Goal: Book appointment/travel/reservation

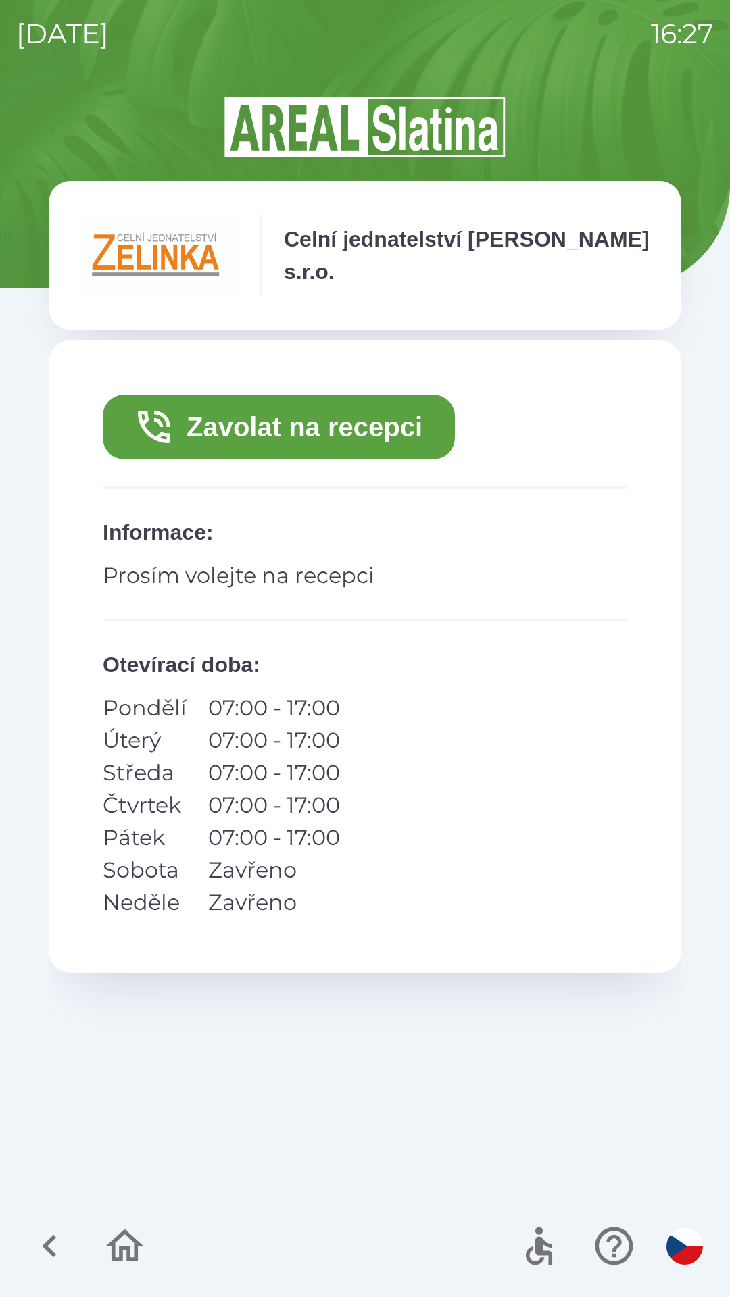
click at [386, 424] on button "Zavolat na recepci" at bounding box center [279, 427] width 352 height 65
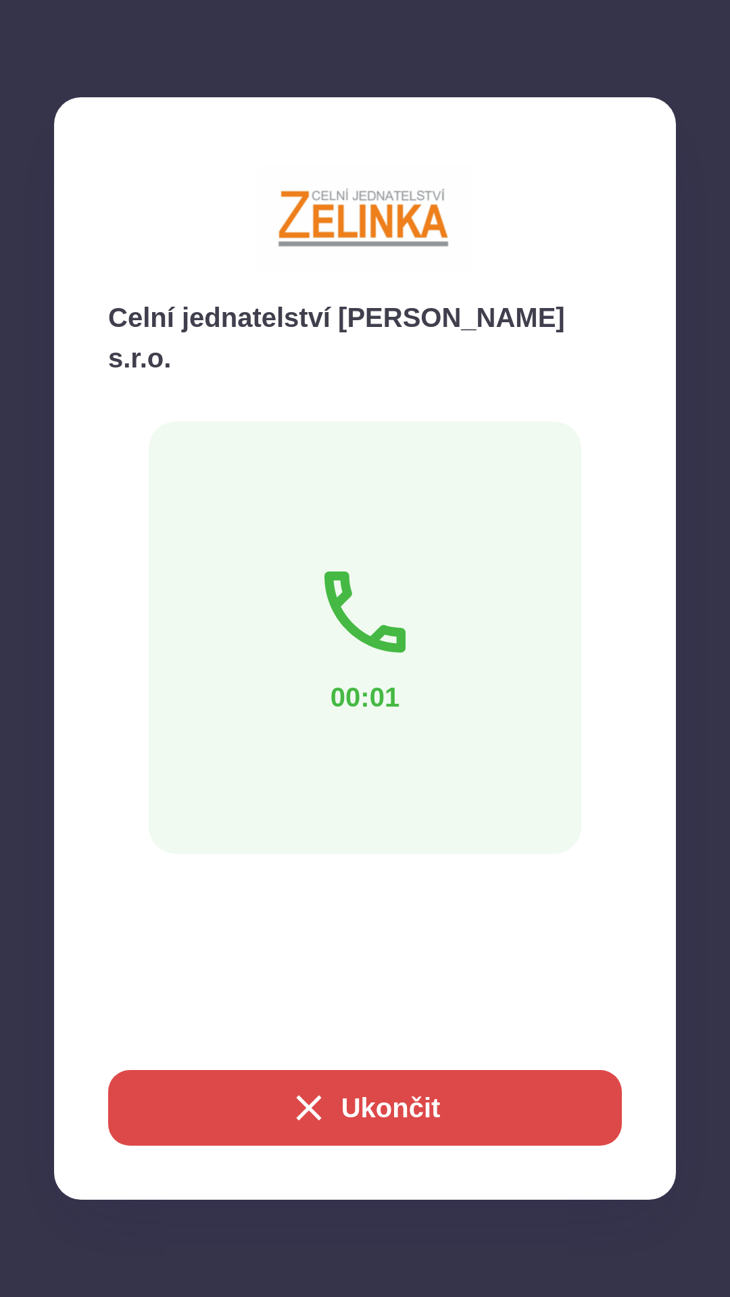
click at [433, 1117] on button "Ukončit" at bounding box center [364, 1108] width 513 height 76
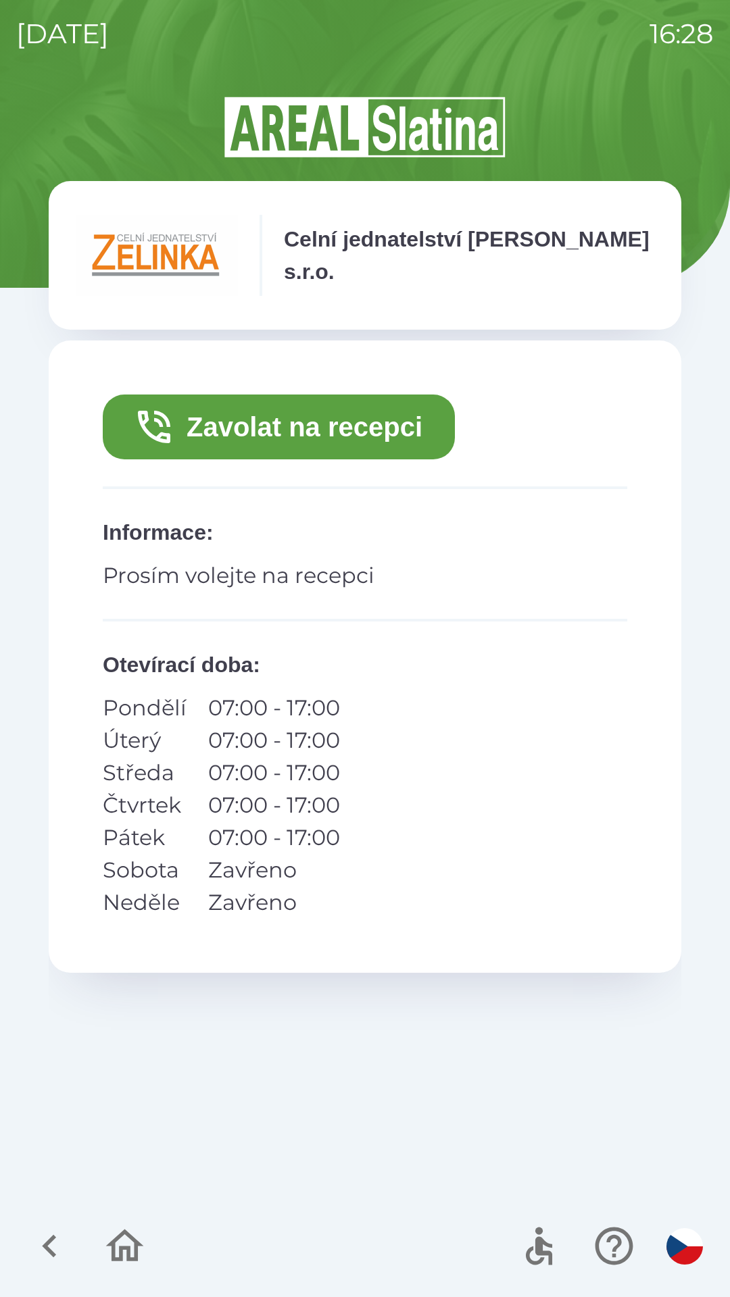
click at [261, 449] on button "Zavolat na recepci" at bounding box center [279, 427] width 352 height 65
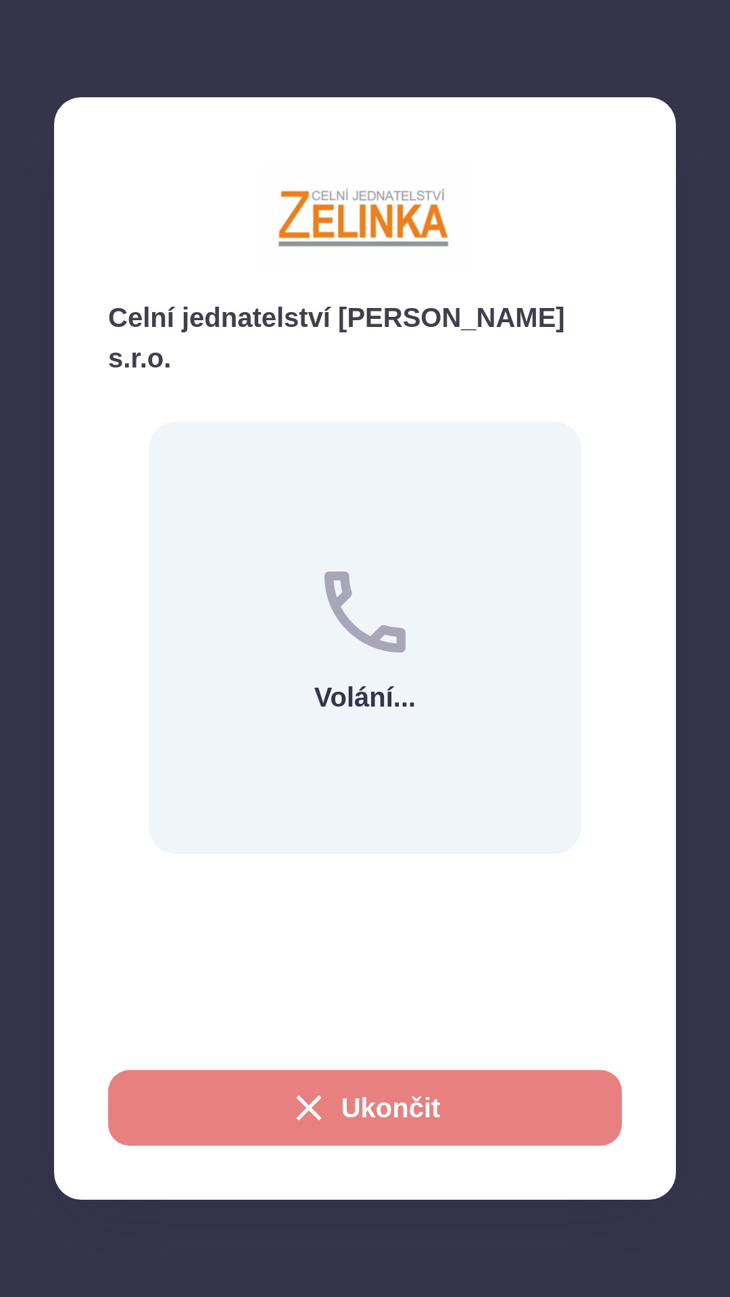
click at [341, 1129] on button "Ukončit" at bounding box center [364, 1108] width 513 height 76
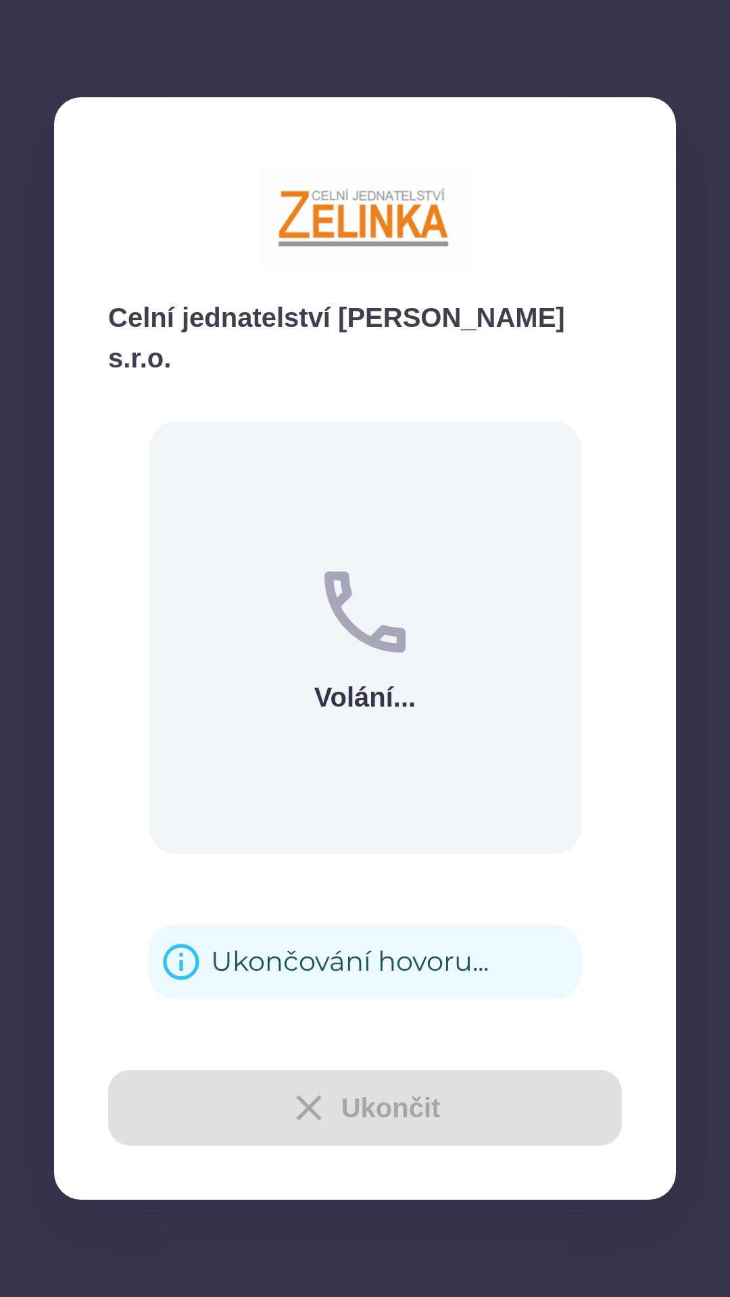
click at [338, 1104] on div "Ukončit" at bounding box center [364, 1108] width 513 height 76
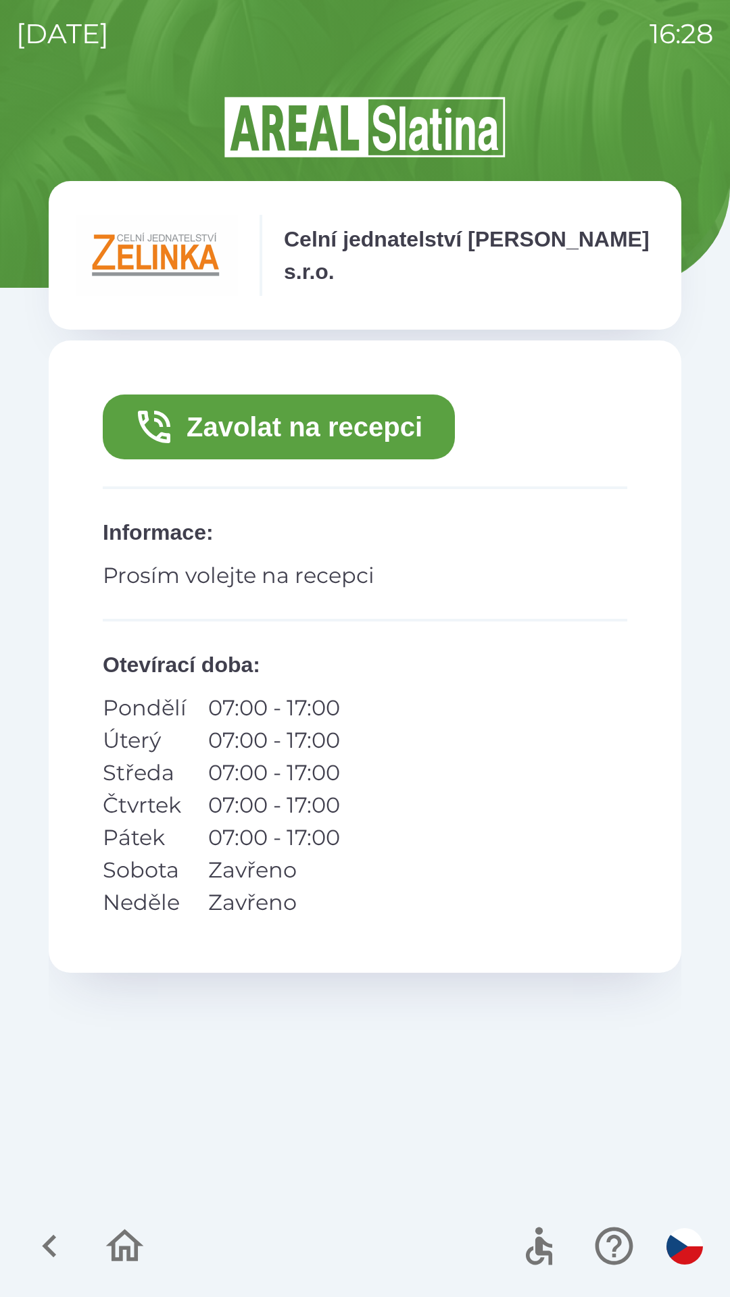
click at [271, 428] on button "Zavolat na recepci" at bounding box center [279, 427] width 352 height 65
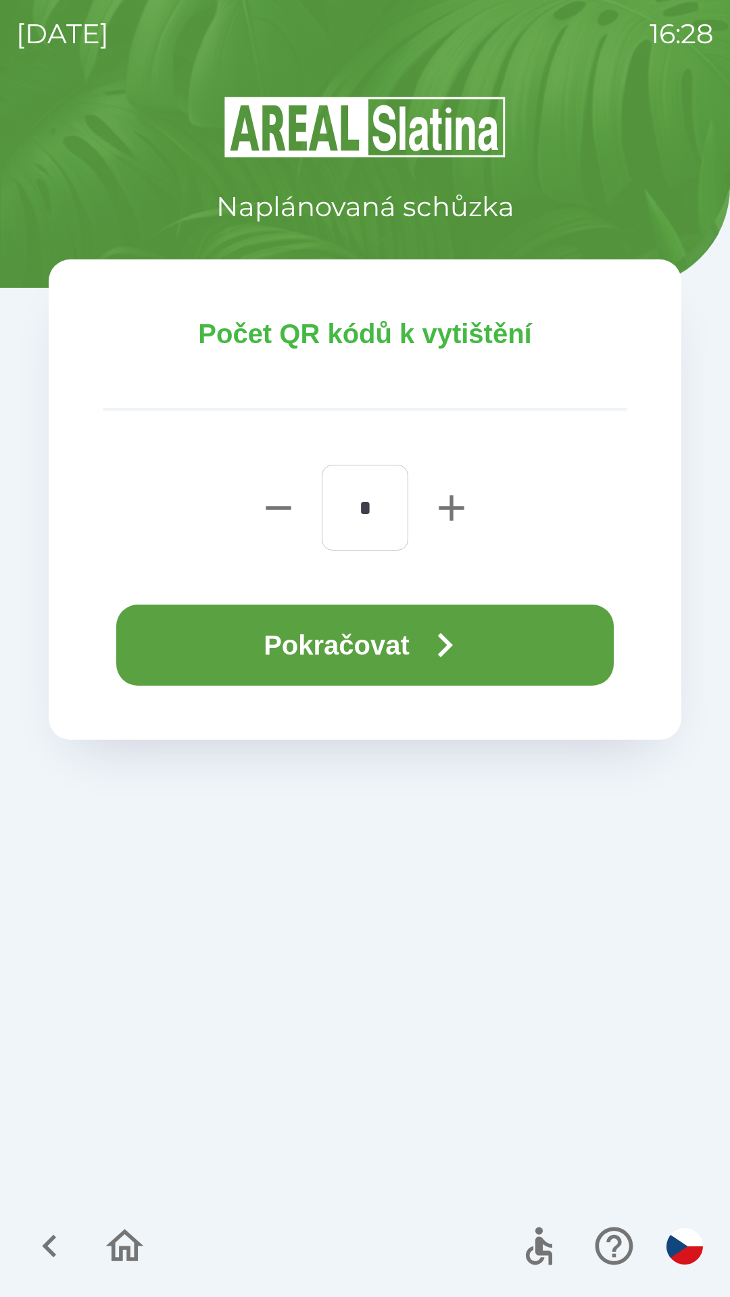
click at [272, 637] on button "Pokračovat" at bounding box center [364, 645] width 497 height 81
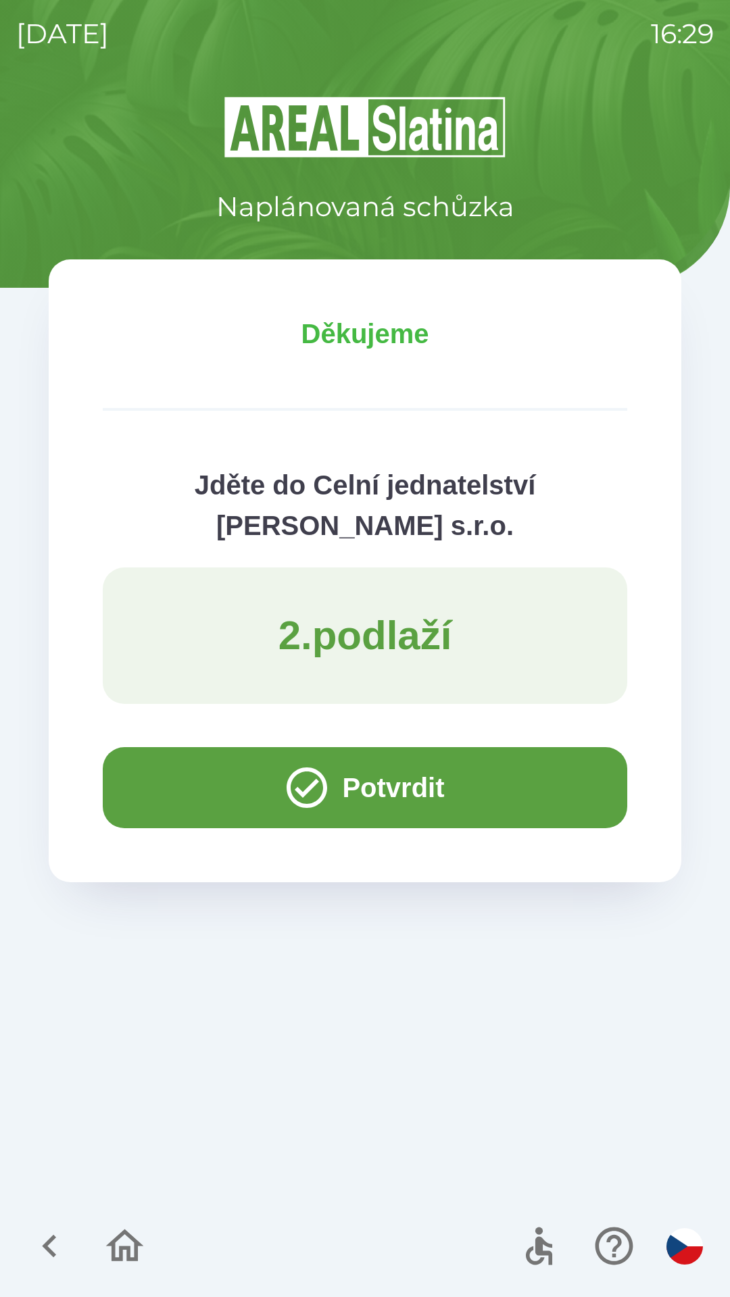
click at [188, 800] on button "Potvrdit" at bounding box center [365, 787] width 524 height 81
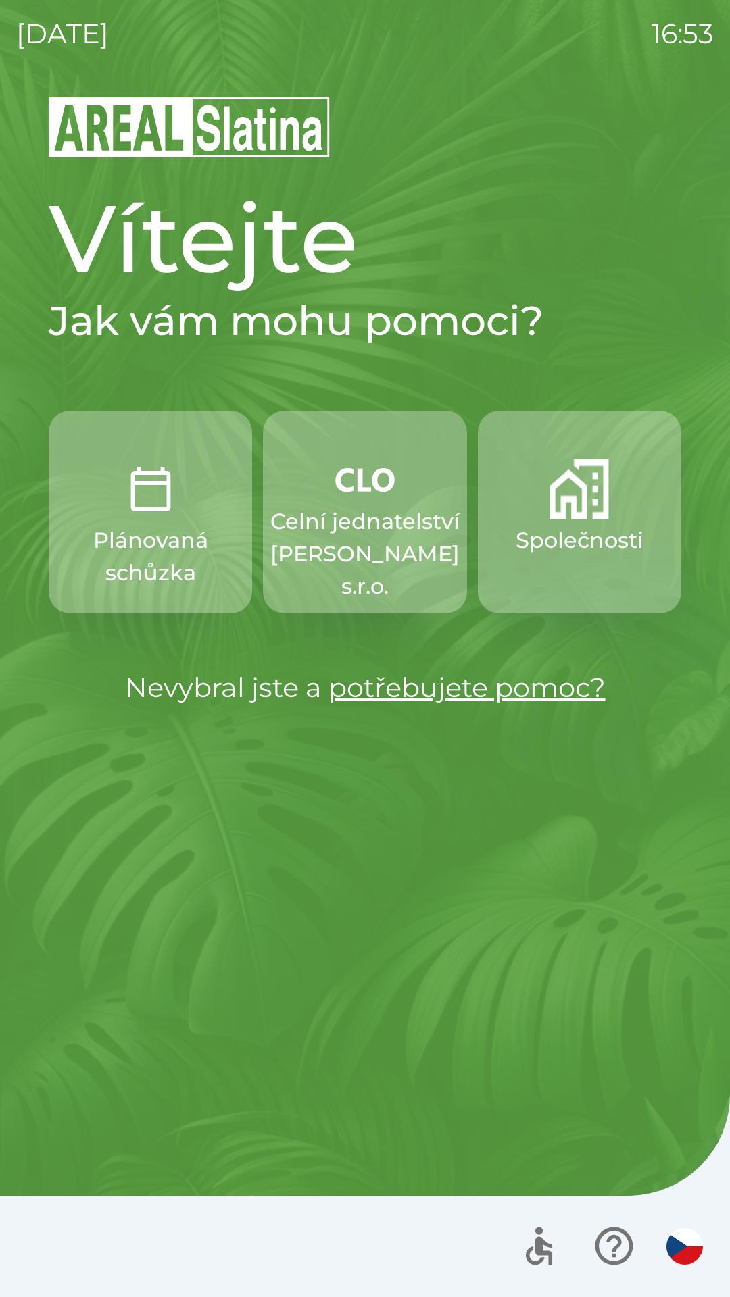
click at [360, 520] on p "Celní jednatelství [PERSON_NAME] s.r.o." at bounding box center [364, 553] width 189 height 97
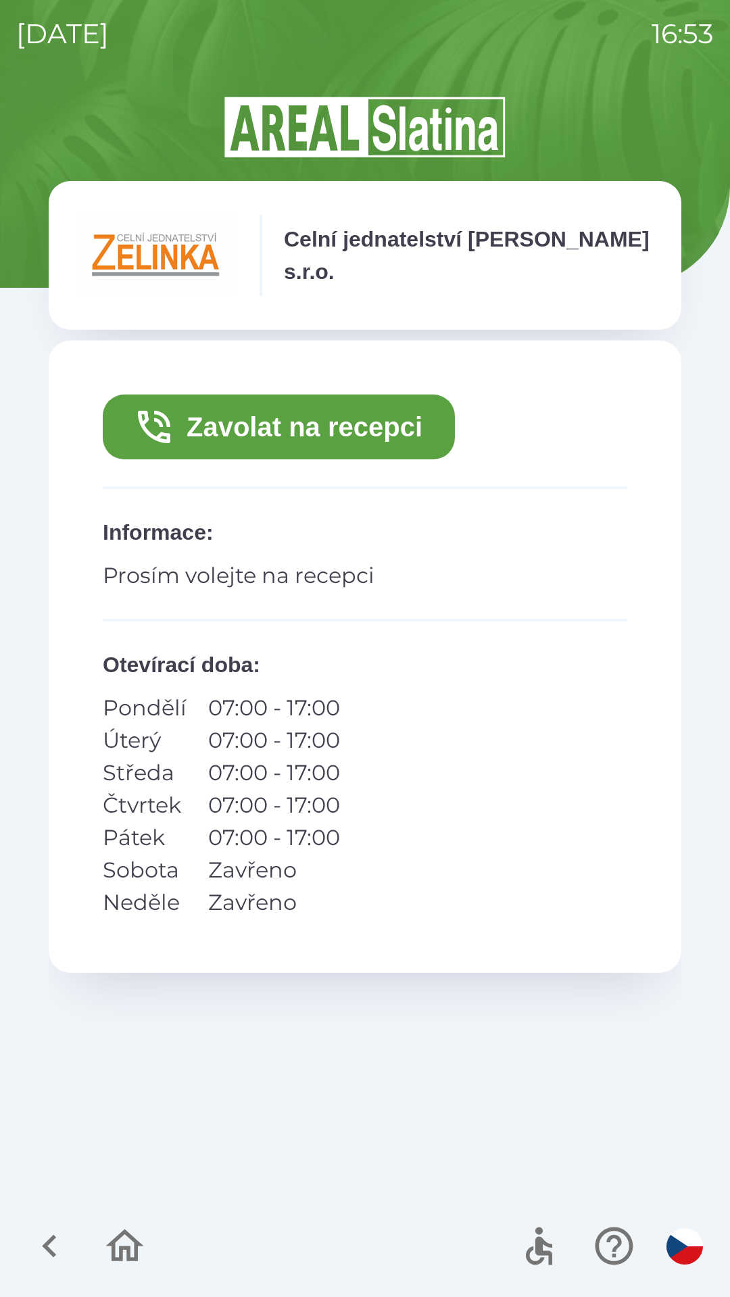
click at [351, 428] on button "Zavolat na recepci" at bounding box center [279, 427] width 352 height 65
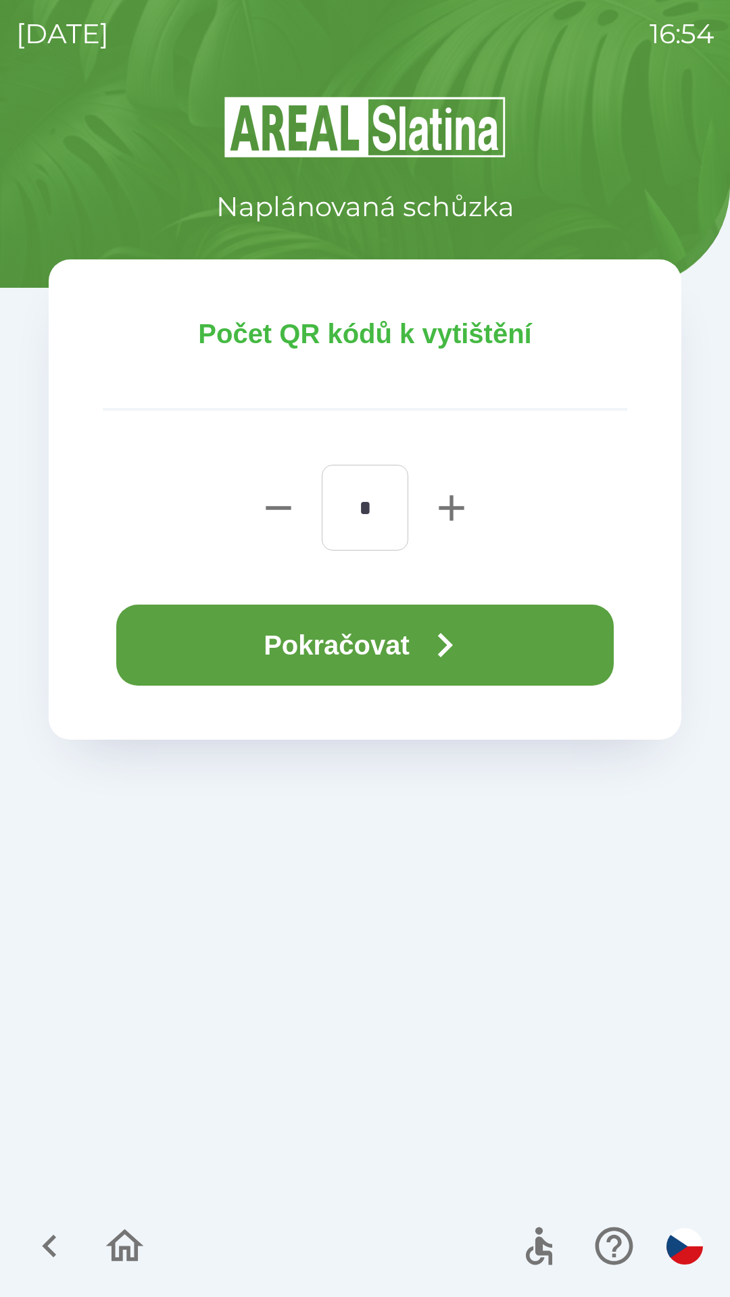
click at [385, 645] on button "Pokračovat" at bounding box center [364, 645] width 497 height 81
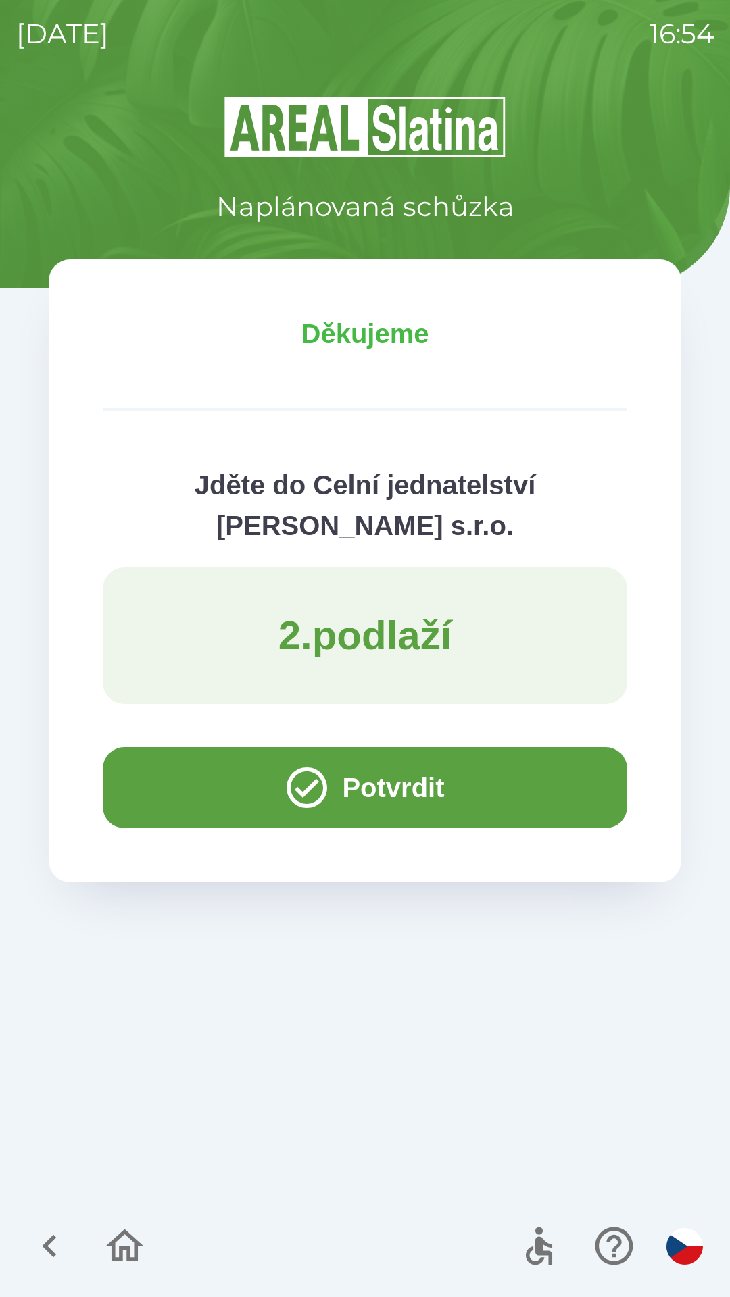
click at [171, 790] on button "Potvrdit" at bounding box center [365, 787] width 524 height 81
